Goal: Download file/media

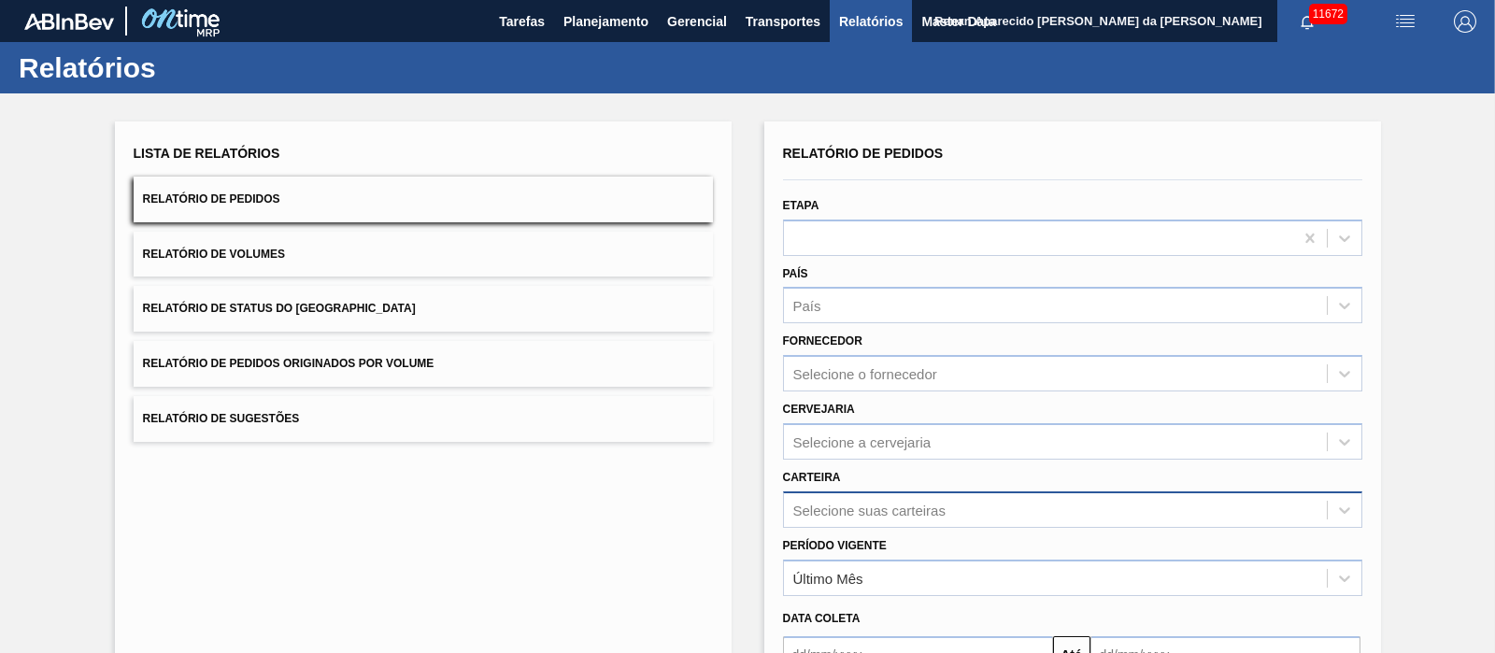
click at [867, 495] on div "Selecione suas carteiras" at bounding box center [1072, 509] width 579 height 36
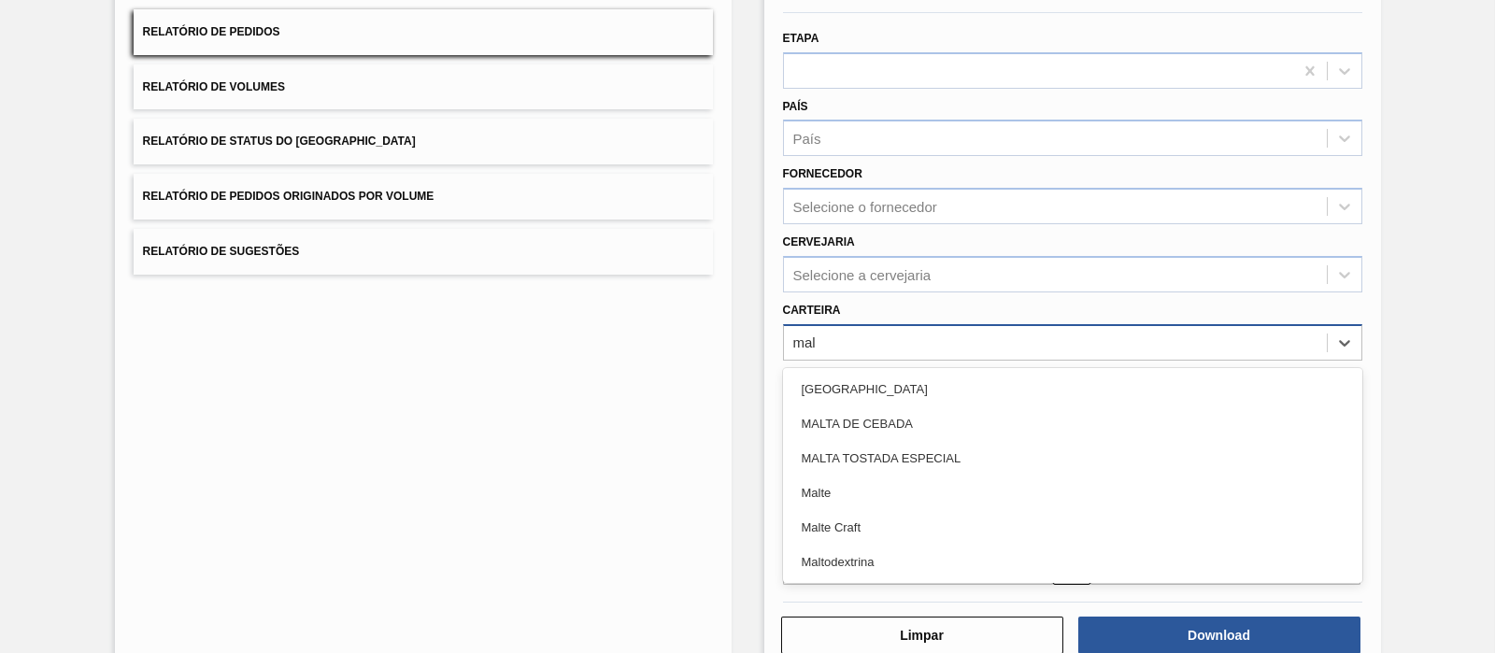
type input "malt"
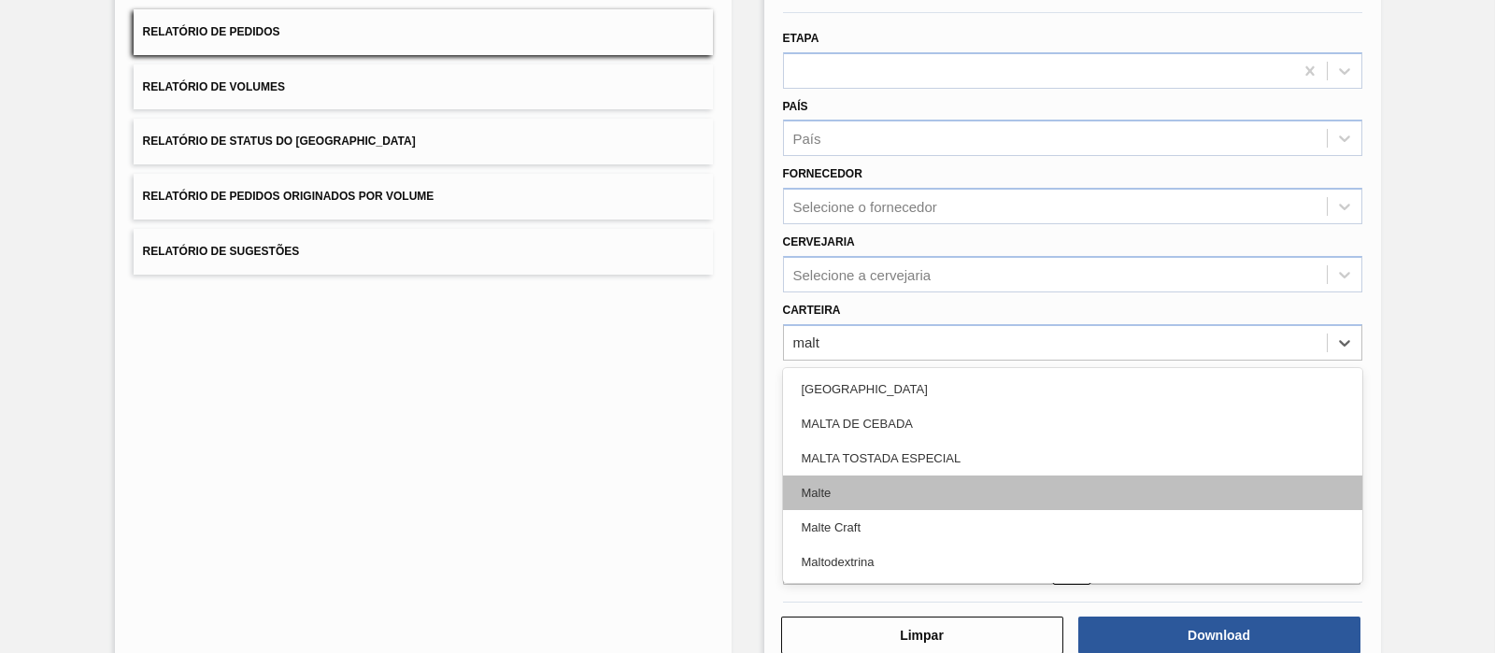
click at [850, 487] on div "Malte" at bounding box center [1072, 493] width 579 height 35
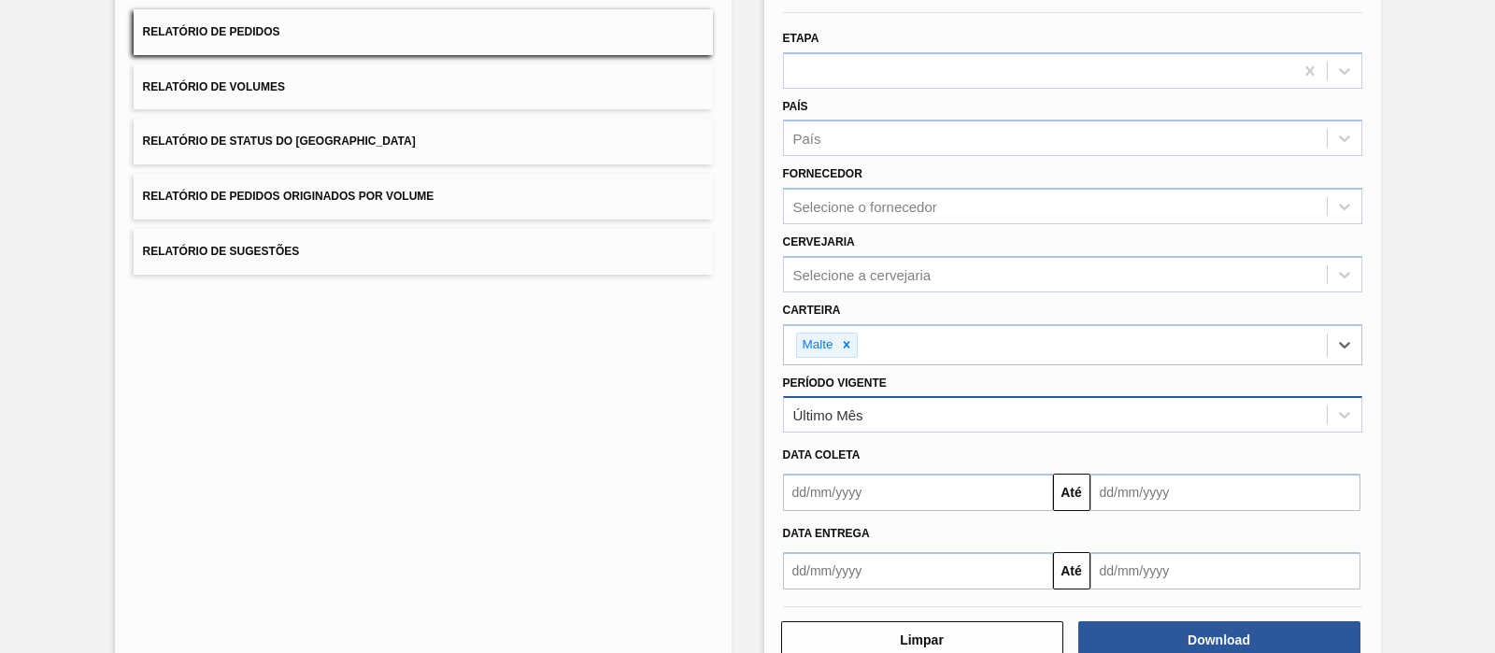
scroll to position [213, 0]
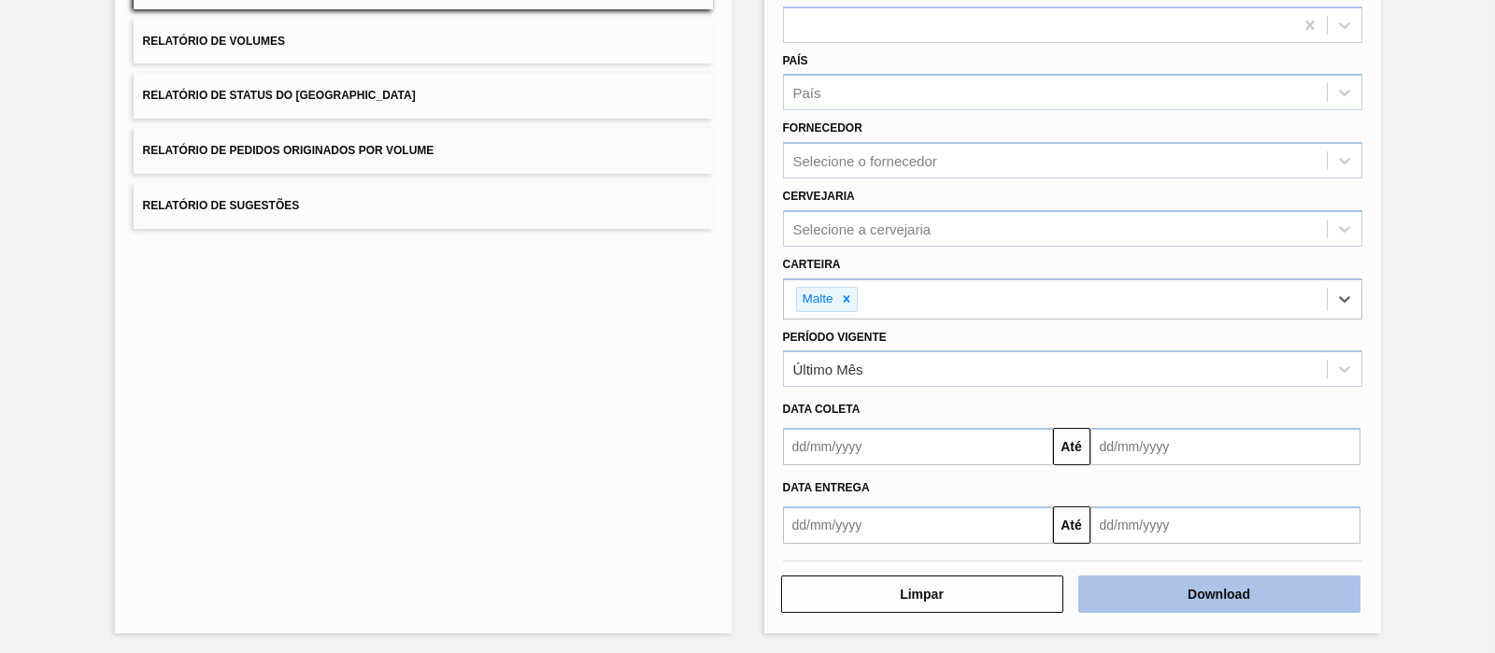
click at [1194, 583] on button "Download" at bounding box center [1219, 593] width 282 height 37
